Goal: Task Accomplishment & Management: Use online tool/utility

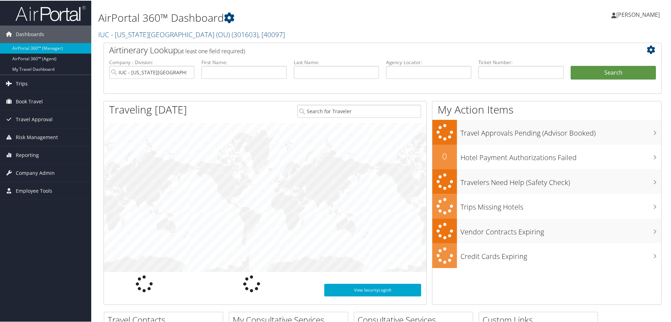
click at [16, 82] on span "Trips" at bounding box center [22, 83] width 12 height 18
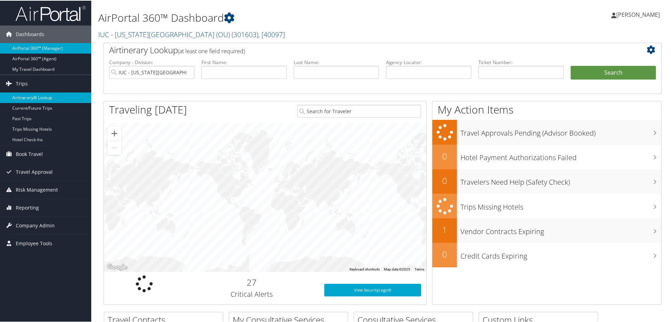
click at [26, 95] on link "Airtinerary® Lookup" at bounding box center [45, 97] width 91 height 11
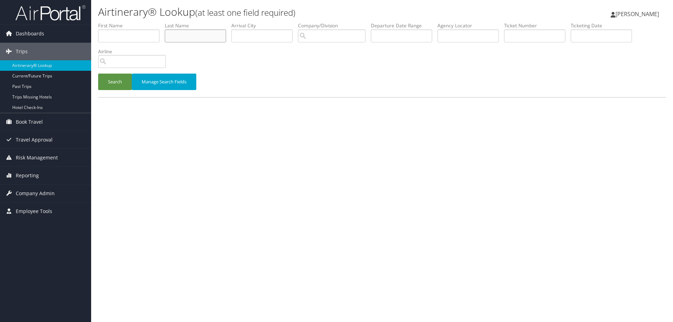
click at [211, 41] on input "text" at bounding box center [195, 35] width 61 height 13
type input "[PERSON_NAME]"
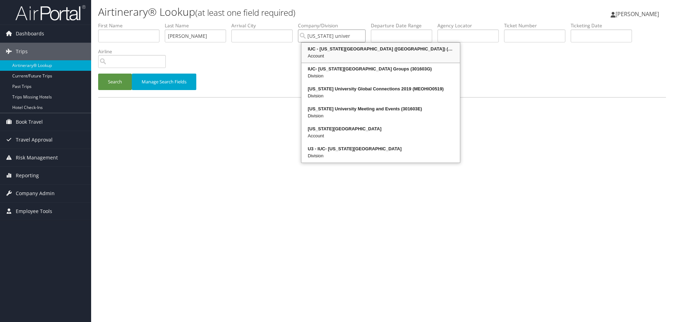
click at [349, 48] on div "IUC - [US_STATE][GEOGRAPHIC_DATA] ([GEOGRAPHIC_DATA]) (301603)" at bounding box center [381, 49] width 156 height 7
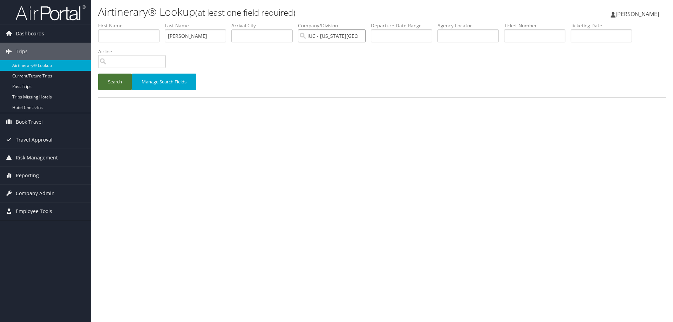
type input "IUC - [US_STATE][GEOGRAPHIC_DATA] (OU)"
click at [121, 80] on button "Search" at bounding box center [115, 82] width 34 height 16
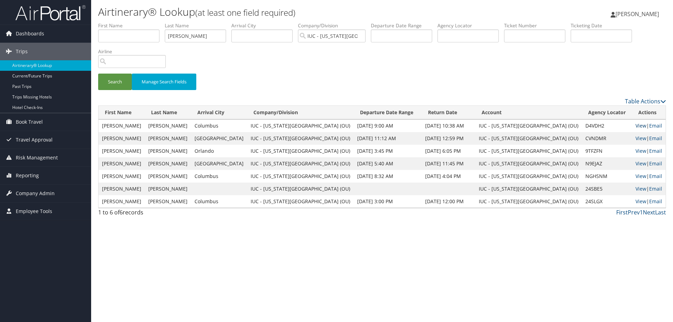
click at [636, 128] on link "View" at bounding box center [641, 125] width 11 height 7
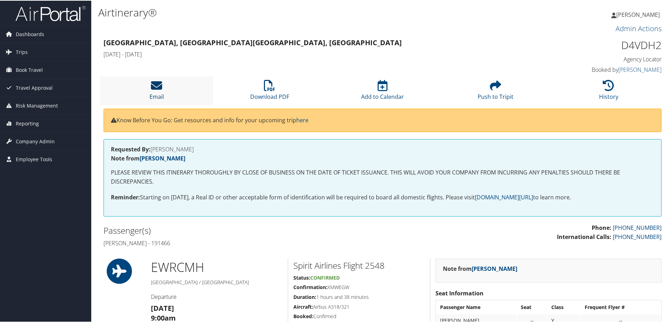
click at [152, 87] on icon at bounding box center [156, 84] width 11 height 11
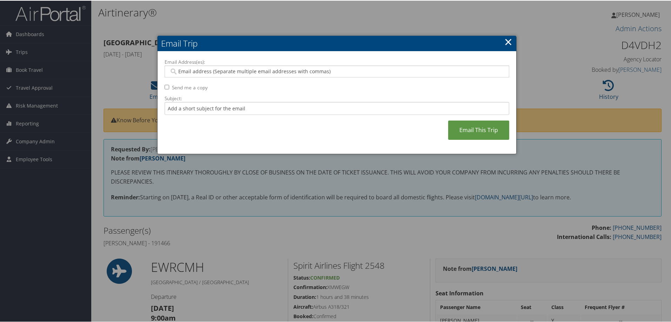
click at [190, 72] on input "Email Address(es):" at bounding box center [336, 70] width 335 height 7
type input "coving"
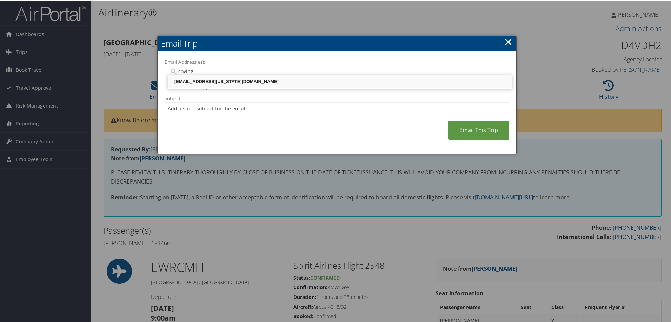
click at [194, 79] on div "COVINGTJ@OHIO.EDU" at bounding box center [339, 81] width 341 height 7
type input "COVINGTJ@OHIO.EDU"
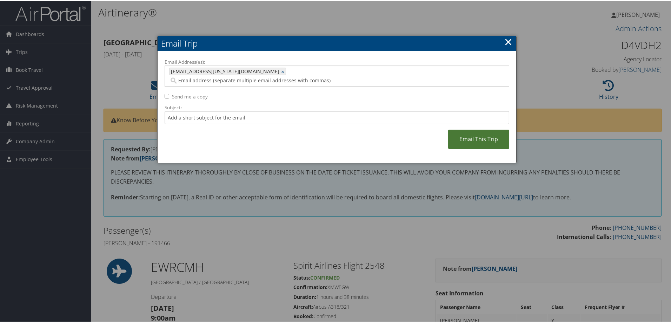
click at [463, 132] on link "Email This Trip" at bounding box center [478, 138] width 61 height 19
